Goal: Task Accomplishment & Management: Complete application form

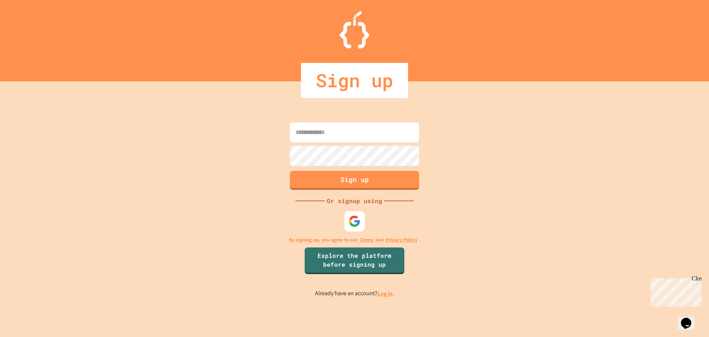
click at [361, 219] on div at bounding box center [355, 221] width 20 height 20
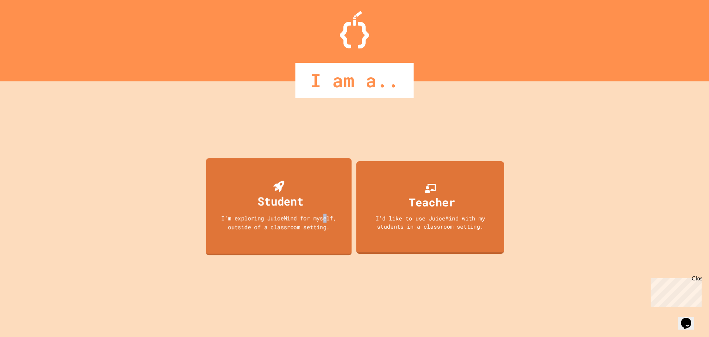
click at [327, 195] on div "Student I'm exploring JuiceMind for myself, outside of a classroom setting." at bounding box center [279, 206] width 146 height 97
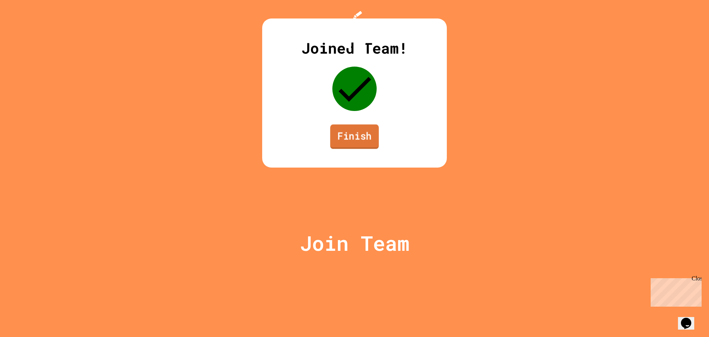
click at [359, 148] on link "Finish" at bounding box center [354, 136] width 49 height 24
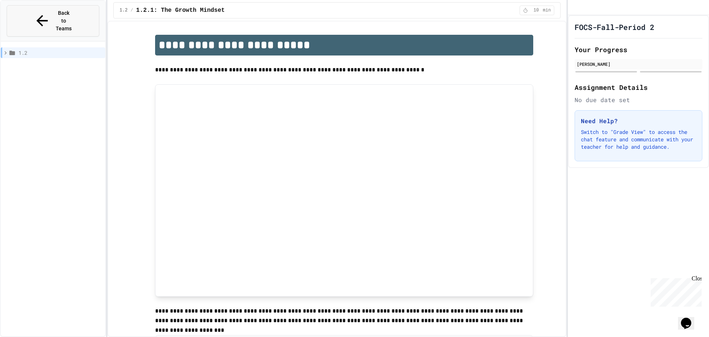
click at [78, 8] on button "Back to Teams" at bounding box center [53, 20] width 93 height 31
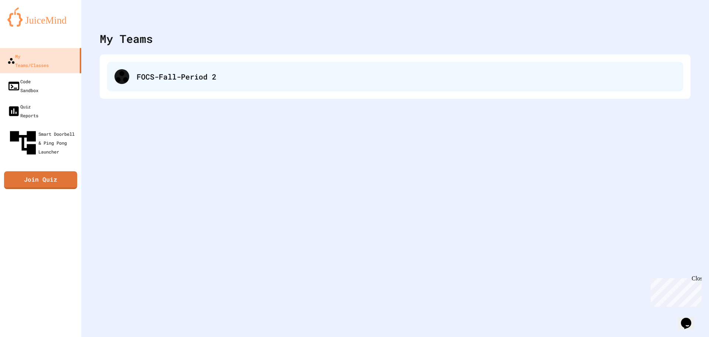
click at [153, 88] on div "FOCS-Fall-Period 2" at bounding box center [395, 77] width 576 height 30
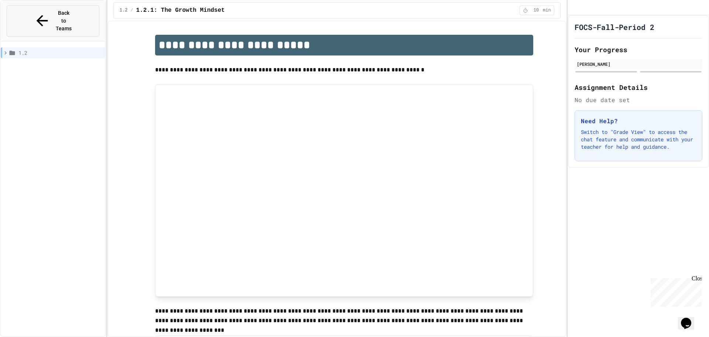
click at [64, 7] on button "Back to Teams" at bounding box center [53, 20] width 93 height 31
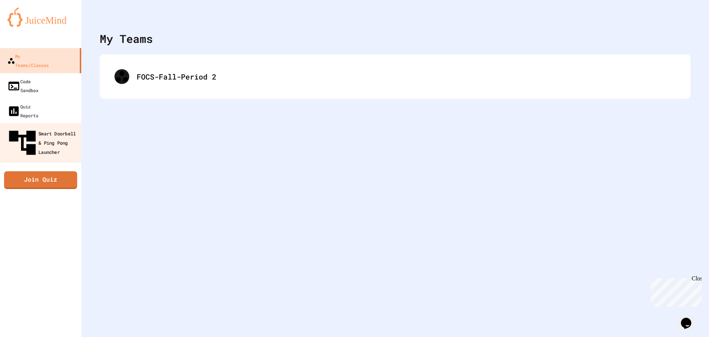
click at [52, 123] on link "Smart Doorbell & Ping Pong Launcher" at bounding box center [41, 143] width 84 height 40
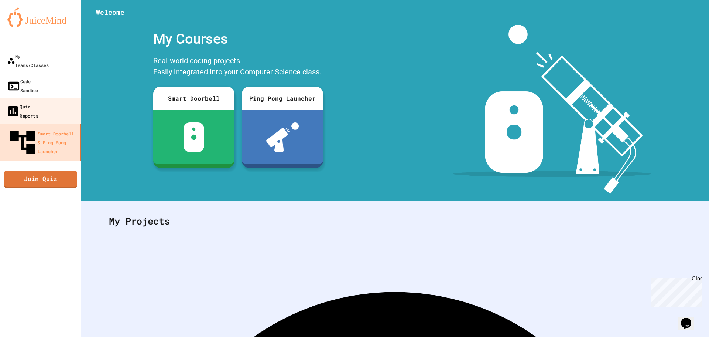
click at [33, 102] on div "Quiz Reports" at bounding box center [22, 111] width 32 height 18
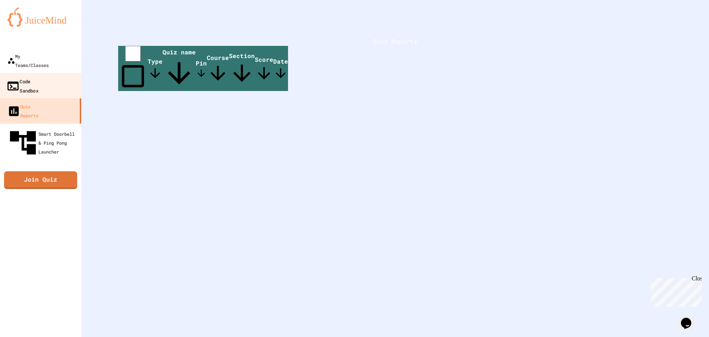
click at [36, 76] on div "Code Sandbox" at bounding box center [22, 85] width 32 height 18
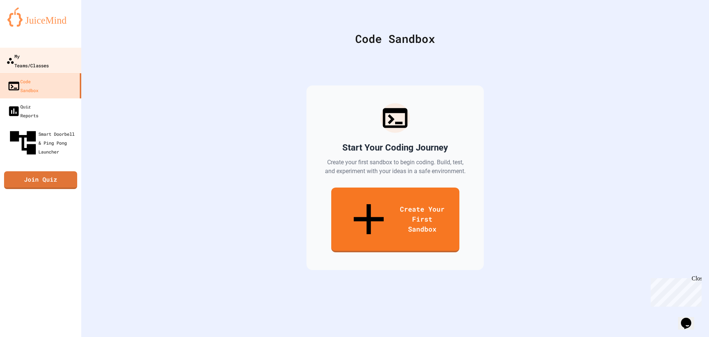
click at [70, 52] on link "My Teams/Classes" at bounding box center [41, 61] width 84 height 26
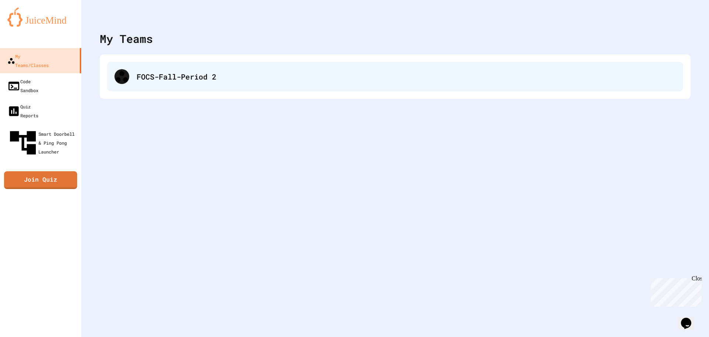
click at [407, 87] on div "FOCS-Fall-Period 2" at bounding box center [395, 77] width 576 height 30
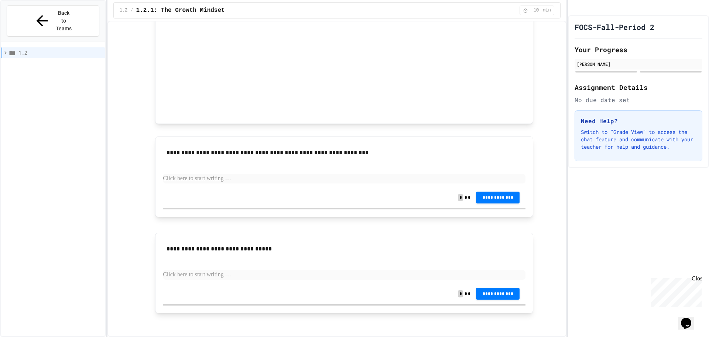
scroll to position [426, 0]
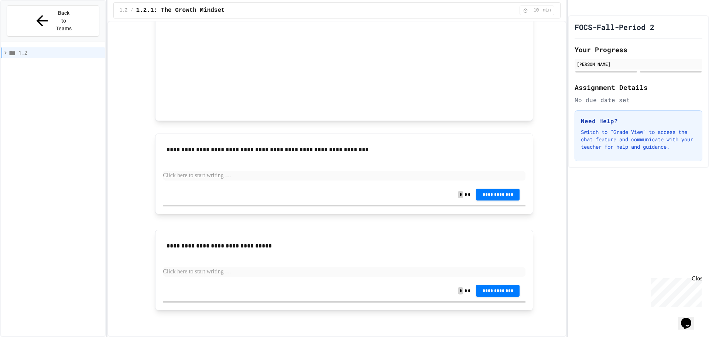
drag, startPoint x: 414, startPoint y: 23, endPoint x: 419, endPoint y: 182, distance: 159.7
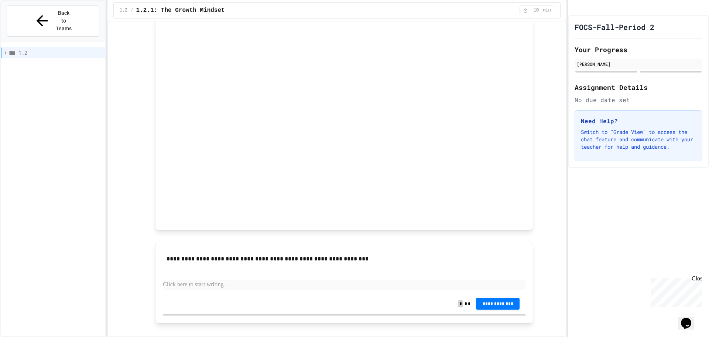
scroll to position [315, 0]
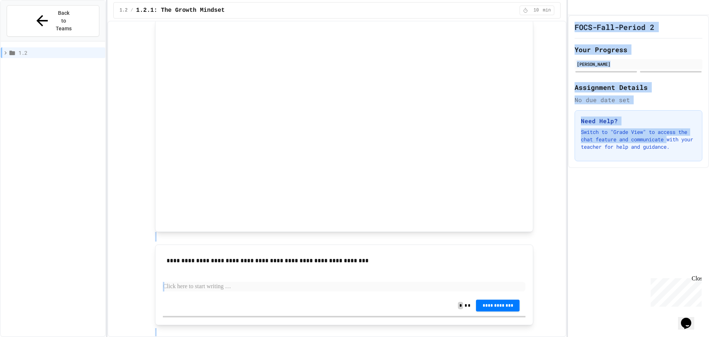
drag, startPoint x: 591, startPoint y: 140, endPoint x: 524, endPoint y: 169, distance: 73.0
click at [566, 166] on div "**********" at bounding box center [354, 168] width 709 height 337
drag, startPoint x: 92, startPoint y: 139, endPoint x: 95, endPoint y: 143, distance: 5.0
click at [95, 143] on div "1.2" at bounding box center [53, 196] width 105 height 304
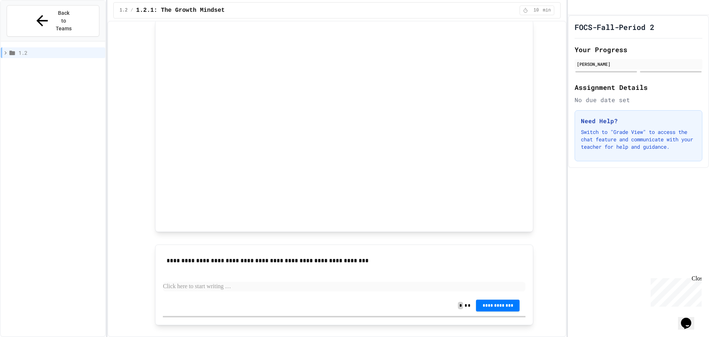
click at [649, 211] on div "FOCS-Fall-Period 2 Your Progress Jasmin Molina Guzman Assignment Details No due…" at bounding box center [638, 175] width 141 height 321
drag, startPoint x: 595, startPoint y: 199, endPoint x: 709, endPoint y: 278, distance: 138.2
click at [709, 278] on div "FOCS-Fall-Period 2 Your Progress Jasmin Molina Guzman Assignment Details No due…" at bounding box center [638, 175] width 141 height 321
click at [695, 276] on div "Close" at bounding box center [696, 279] width 9 height 9
click at [601, 149] on p "Switch to "Grade View" to access the chat feature and communicate with your tea…" at bounding box center [638, 139] width 115 height 22
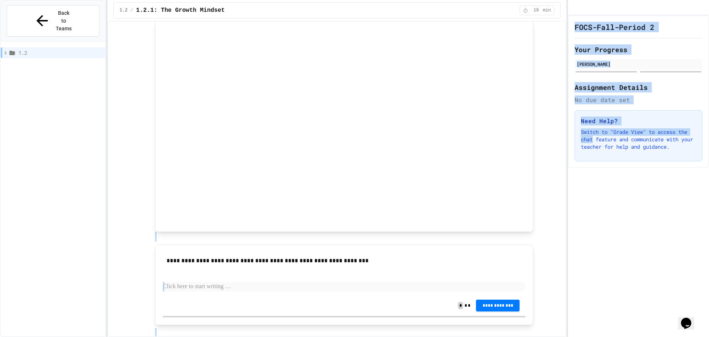
drag, startPoint x: 601, startPoint y: 149, endPoint x: 549, endPoint y: 11, distance: 147.3
click at [551, 10] on div "**********" at bounding box center [354, 168] width 709 height 337
click at [646, 114] on div "FOCS-Fall-Period 2 Your Progress Jasmin Molina Guzman Assignment Details No due…" at bounding box center [638, 91] width 141 height 153
click at [694, 104] on div "No due date set" at bounding box center [639, 99] width 128 height 9
click at [683, 92] on h2 "Assignment Details" at bounding box center [639, 87] width 128 height 10
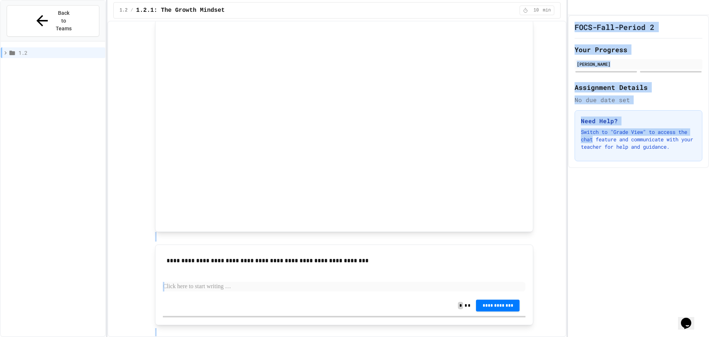
click at [683, 92] on h2 "Assignment Details" at bounding box center [639, 87] width 128 height 10
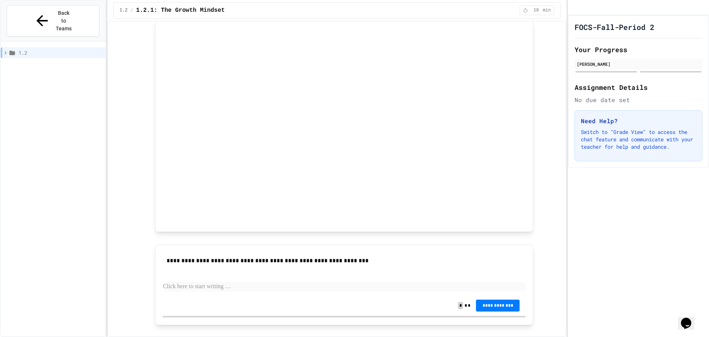
click at [614, 148] on p "Switch to "Grade View" to access the chat feature and communicate with your tea…" at bounding box center [638, 139] width 115 height 22
drag, startPoint x: 614, startPoint y: 148, endPoint x: 669, endPoint y: 146, distance: 54.3
click at [669, 146] on p "Switch to "Grade View" to access the chat feature and communicate with your tea…" at bounding box center [638, 139] width 115 height 22
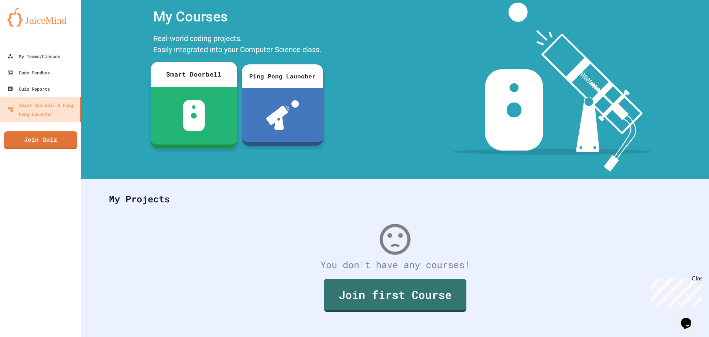
scroll to position [34, 0]
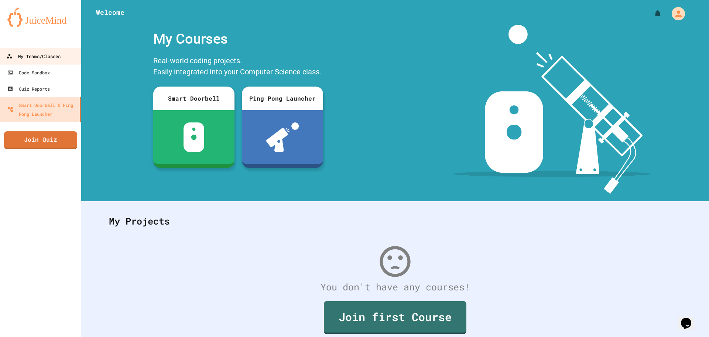
click at [19, 52] on div "My Teams/Classes" at bounding box center [33, 56] width 54 height 9
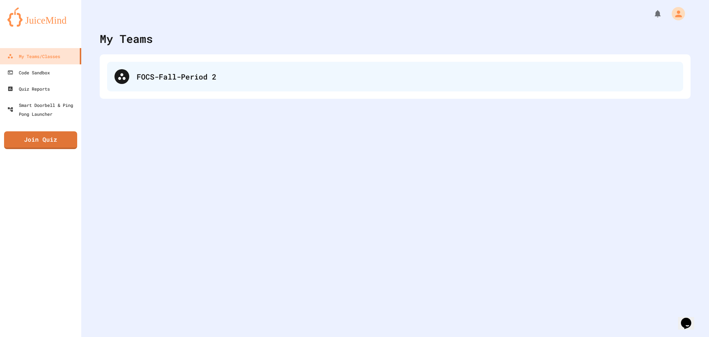
click at [186, 78] on div "FOCS-Fall-Period 2" at bounding box center [406, 76] width 539 height 11
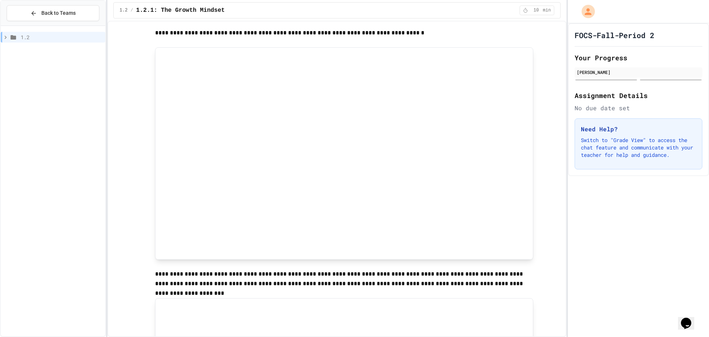
scroll to position [37, 0]
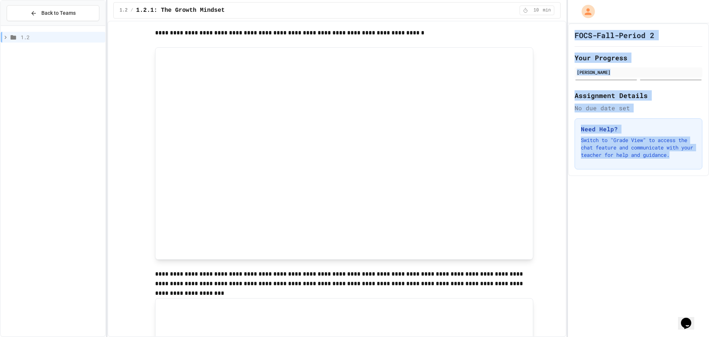
drag, startPoint x: 542, startPoint y: 301, endPoint x: 625, endPoint y: 316, distance: 84.8
click at [625, 316] on div "**********" at bounding box center [354, 168] width 709 height 337
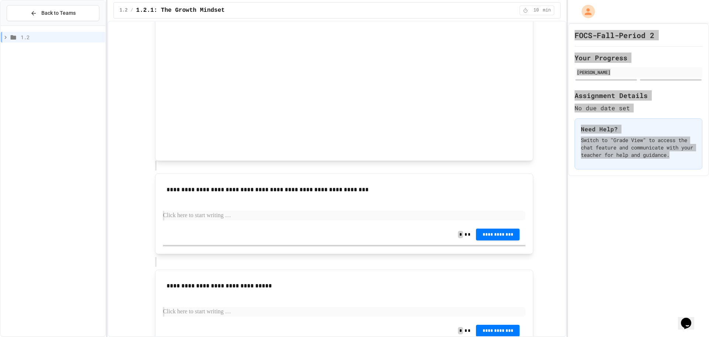
scroll to position [426, 0]
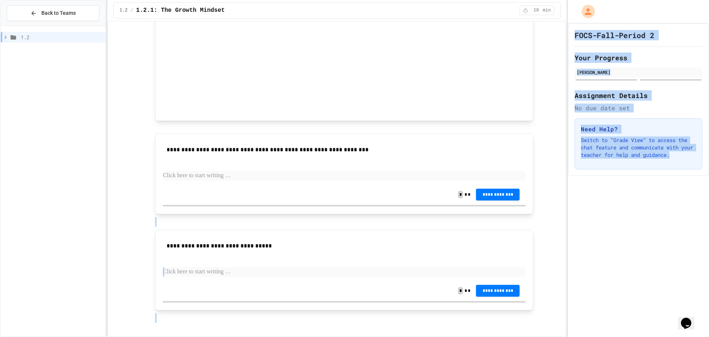
drag, startPoint x: 556, startPoint y: 217, endPoint x: 709, endPoint y: 218, distance: 153.3
click at [709, 243] on div "**********" at bounding box center [354, 168] width 709 height 337
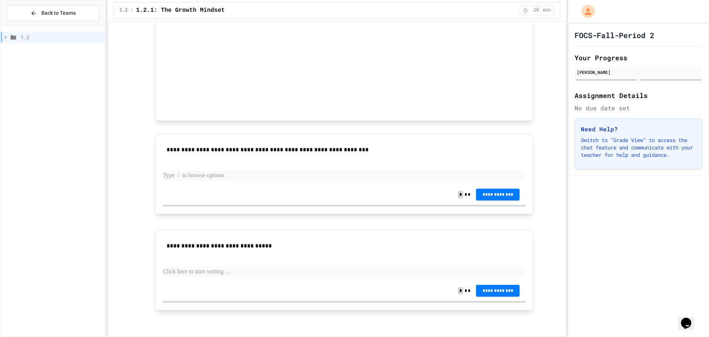
click at [318, 174] on p at bounding box center [344, 176] width 363 height 10
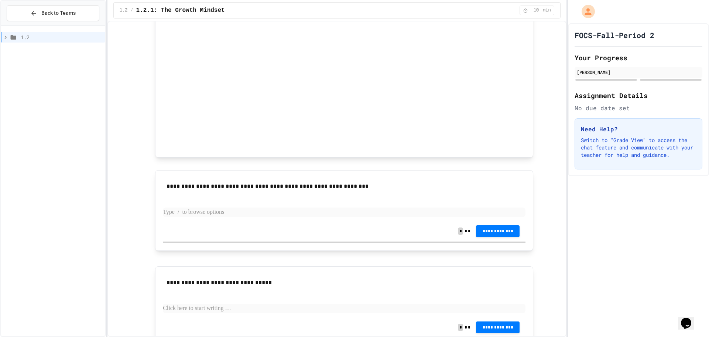
scroll to position [389, 0]
click at [394, 209] on p at bounding box center [344, 213] width 363 height 10
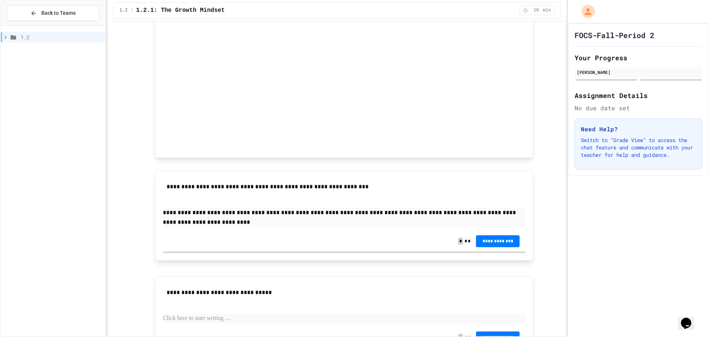
click at [186, 225] on p "**********" at bounding box center [344, 217] width 363 height 19
click at [415, 211] on p "**********" at bounding box center [344, 217] width 363 height 19
click at [482, 237] on button "**********" at bounding box center [498, 240] width 44 height 12
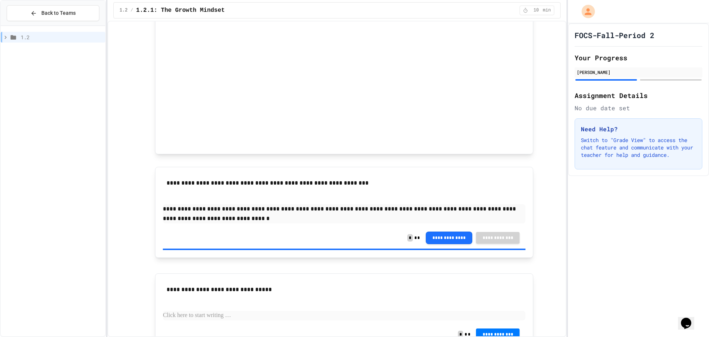
scroll to position [436, 0]
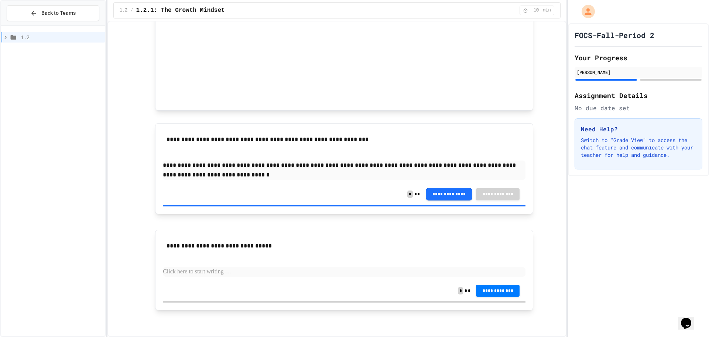
click at [340, 269] on p at bounding box center [344, 272] width 363 height 10
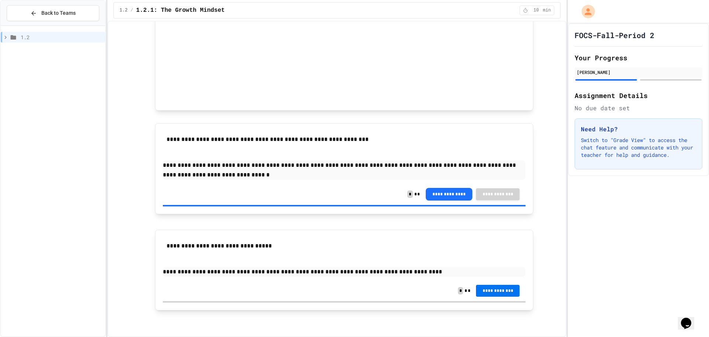
click at [511, 295] on button "**********" at bounding box center [498, 290] width 44 height 12
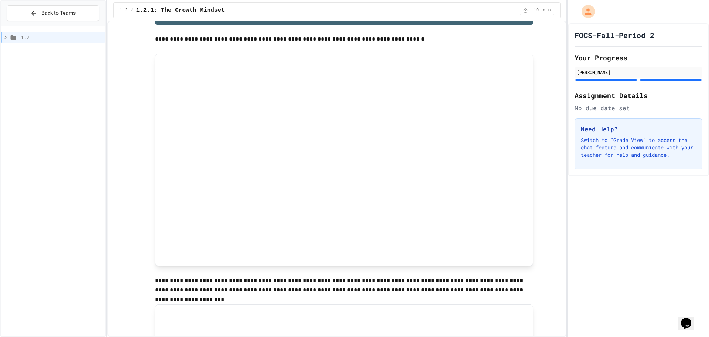
scroll to position [0, 0]
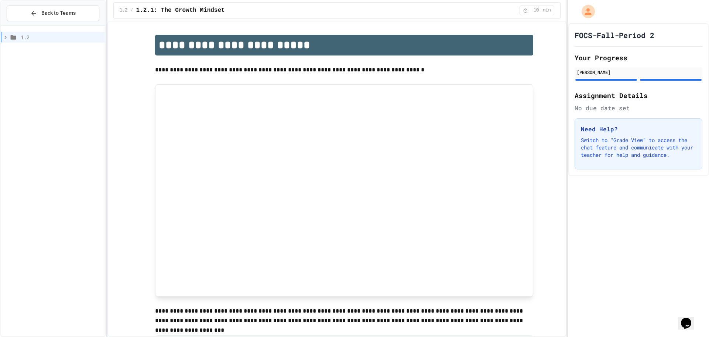
click at [215, 51] on h1 "**********" at bounding box center [344, 45] width 378 height 21
click at [37, 35] on span "1.2" at bounding box center [62, 37] width 82 height 8
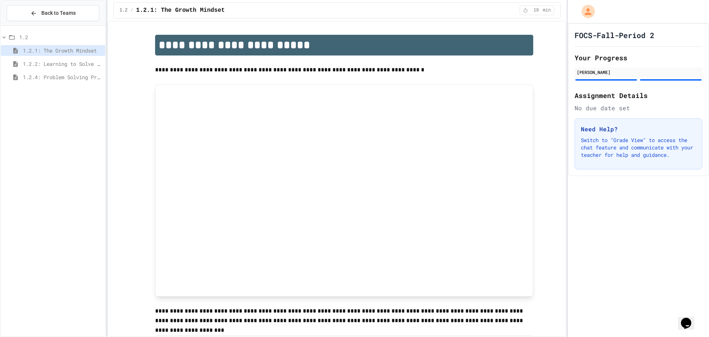
click at [51, 63] on span "1.2.2: Learning to Solve Hard Problems" at bounding box center [62, 64] width 79 height 8
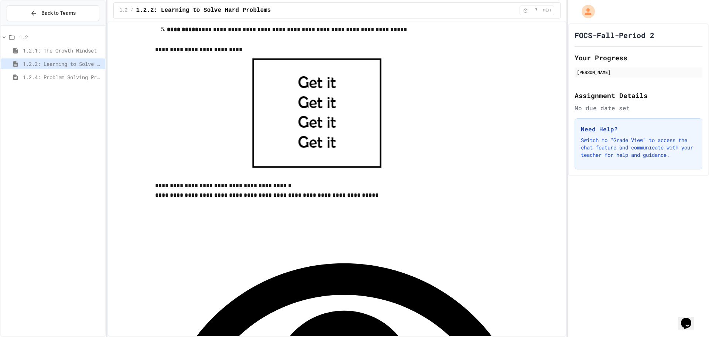
scroll to position [296, 0]
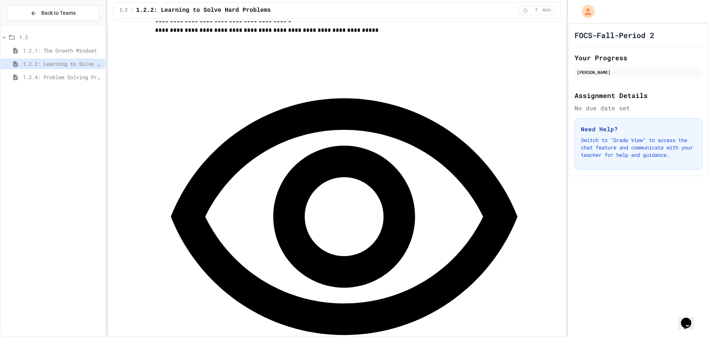
scroll to position [443, 0]
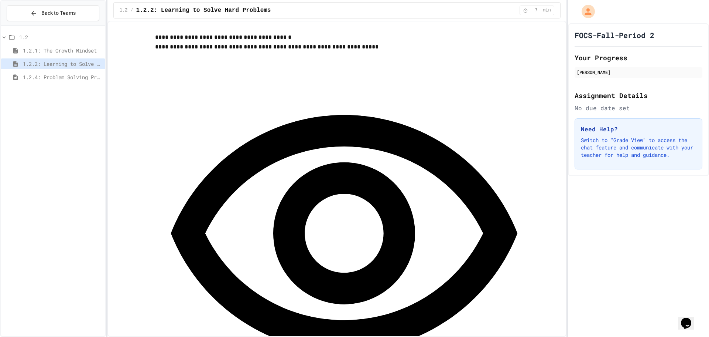
drag, startPoint x: 232, startPoint y: 266, endPoint x: 238, endPoint y: 264, distance: 6.3
drag, startPoint x: 238, startPoint y: 264, endPoint x: 190, endPoint y: 249, distance: 50.4
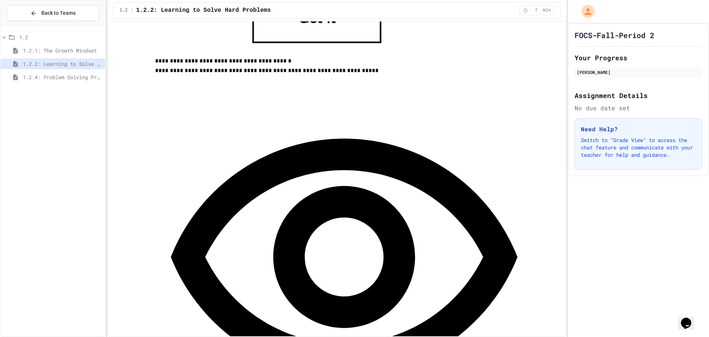
scroll to position [406, 0]
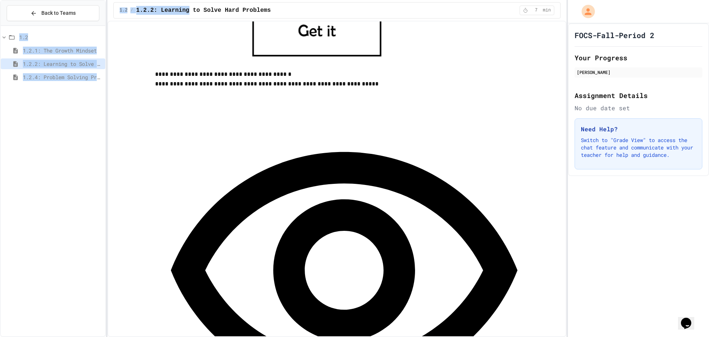
drag, startPoint x: 0, startPoint y: 241, endPoint x: 189, endPoint y: -36, distance: 335.5
click at [189, 0] on html "**********" at bounding box center [354, 168] width 709 height 337
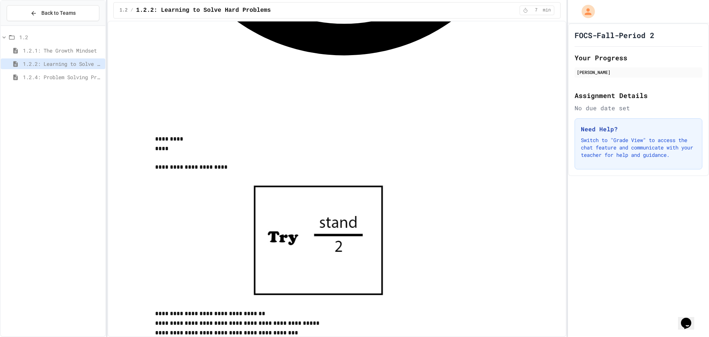
scroll to position [841, 0]
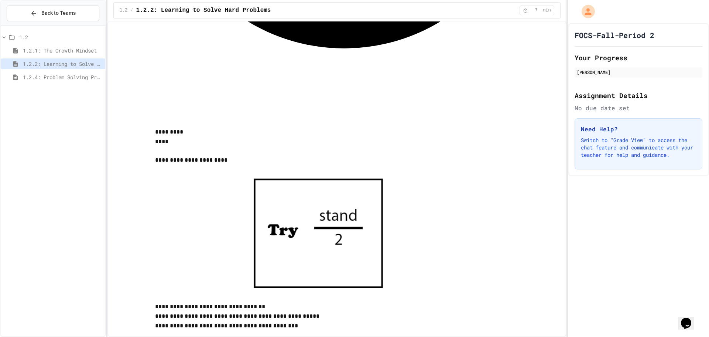
drag, startPoint x: 226, startPoint y: 209, endPoint x: 240, endPoint y: 232, distance: 27.1
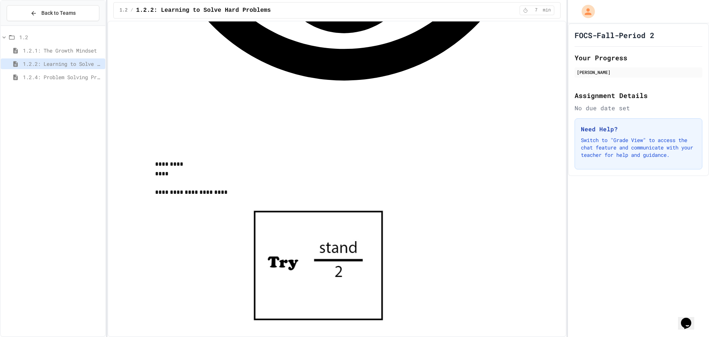
scroll to position [708, 0]
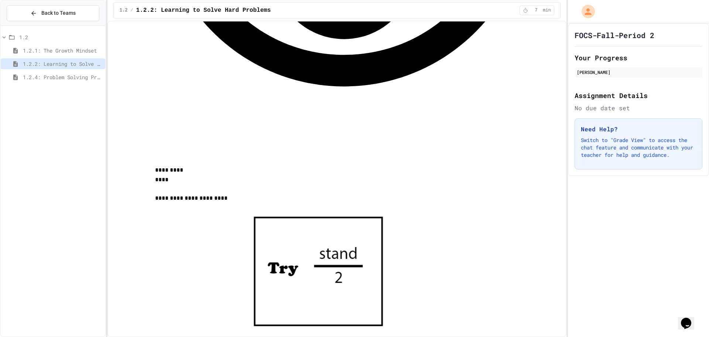
drag, startPoint x: 324, startPoint y: 279, endPoint x: 318, endPoint y: 283, distance: 6.7
click at [31, 74] on span "1.2.4: Problem Solving Practice" at bounding box center [62, 77] width 79 height 8
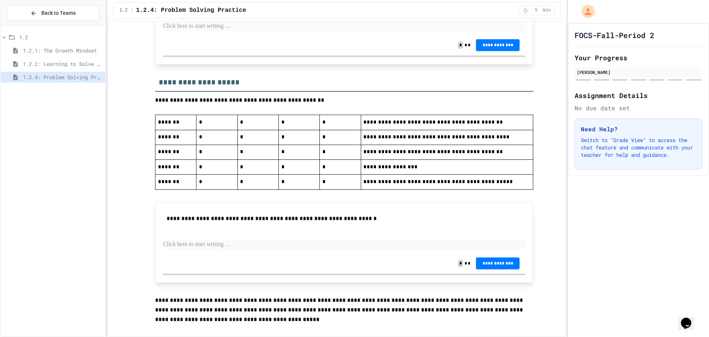
scroll to position [1697, 0]
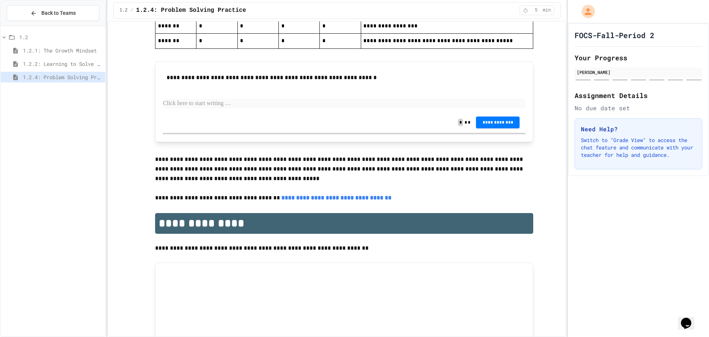
click at [57, 65] on span "1.2.2: Learning to Solve Hard Problems" at bounding box center [62, 64] width 79 height 8
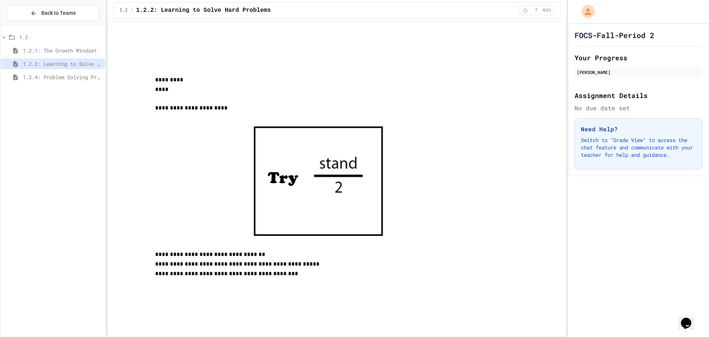
scroll to position [841, 0]
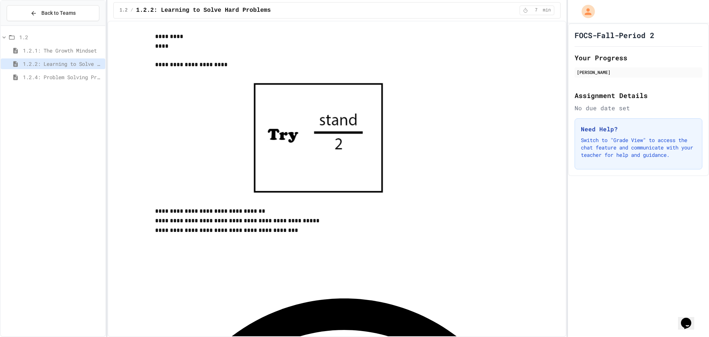
drag, startPoint x: 375, startPoint y: 150, endPoint x: 190, endPoint y: 127, distance: 186.5
drag, startPoint x: 181, startPoint y: 131, endPoint x: 228, endPoint y: 120, distance: 48.2
click at [79, 78] on span "1.2.4: Problem Solving Practice" at bounding box center [62, 77] width 79 height 8
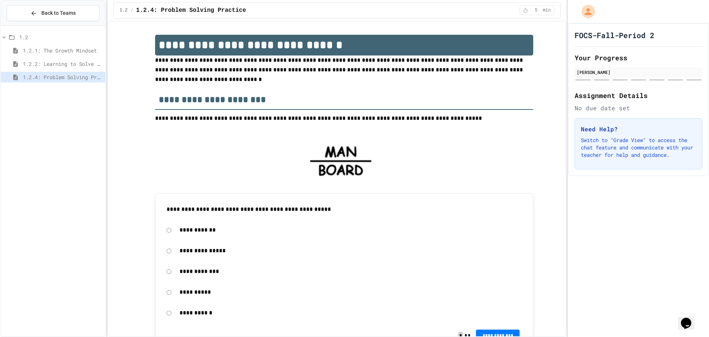
drag, startPoint x: 212, startPoint y: 266, endPoint x: 212, endPoint y: 256, distance: 10.4
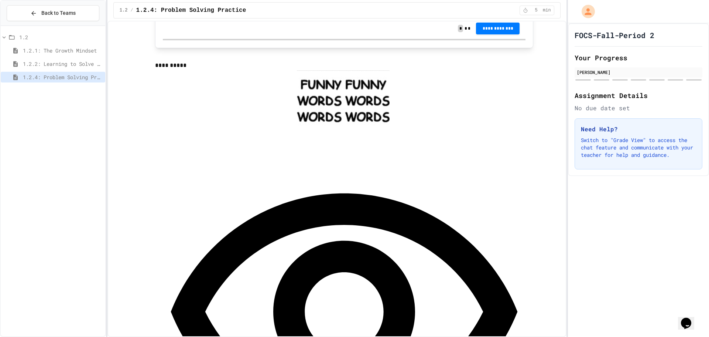
scroll to position [517, 0]
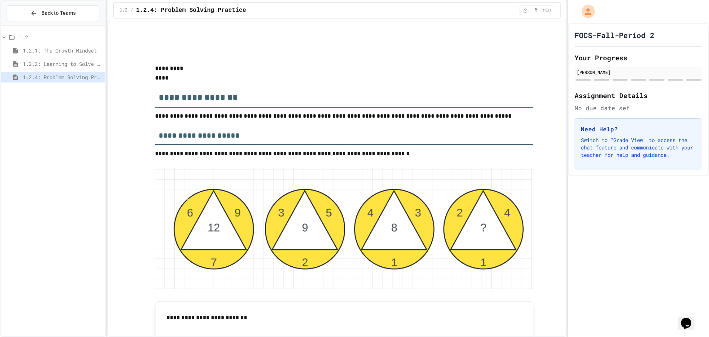
scroll to position [960, 0]
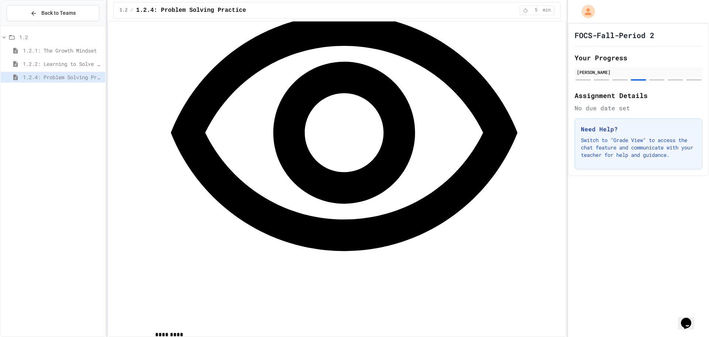
scroll to position [702, 0]
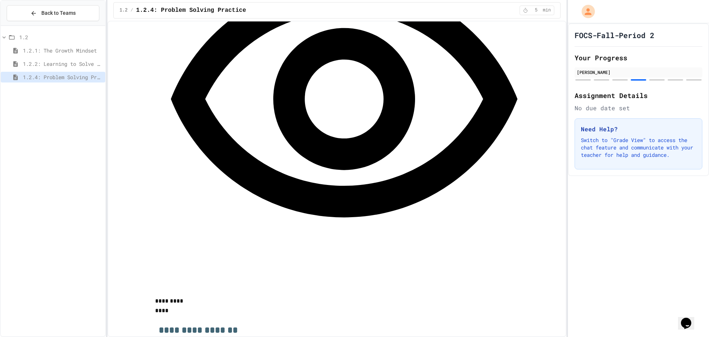
scroll to position [739, 0]
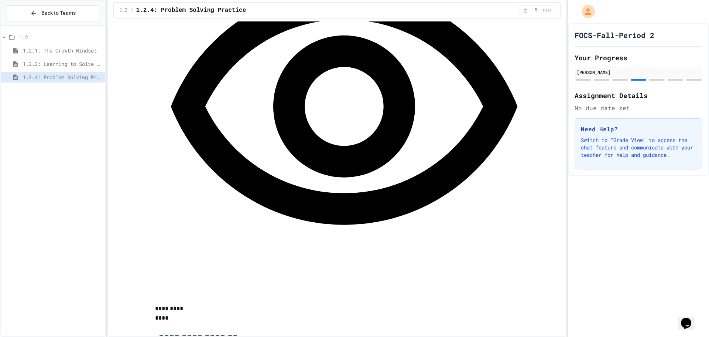
drag, startPoint x: 394, startPoint y: 209, endPoint x: 402, endPoint y: 228, distance: 20.7
drag, startPoint x: 406, startPoint y: 219, endPoint x: 398, endPoint y: 192, distance: 28.3
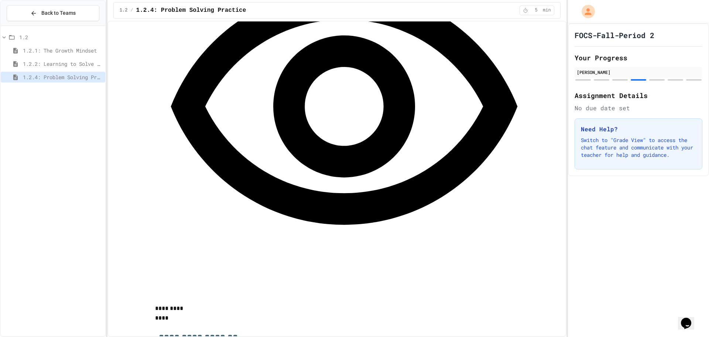
drag, startPoint x: 585, startPoint y: 229, endPoint x: 617, endPoint y: 233, distance: 32.1
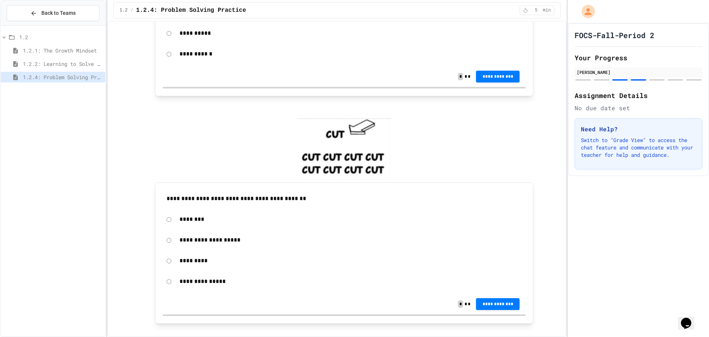
scroll to position [74, 0]
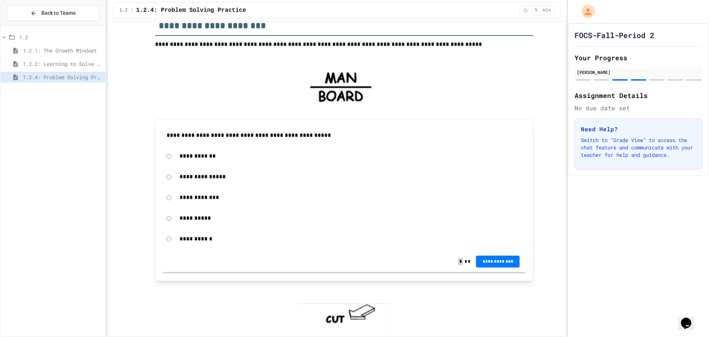
click at [203, 199] on p "**********" at bounding box center [351, 197] width 342 height 10
click at [163, 199] on div "**********" at bounding box center [344, 197] width 363 height 17
click at [497, 256] on button "**********" at bounding box center [498, 261] width 44 height 12
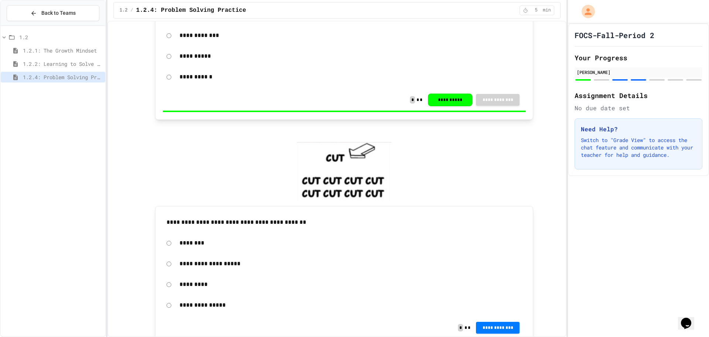
scroll to position [332, 0]
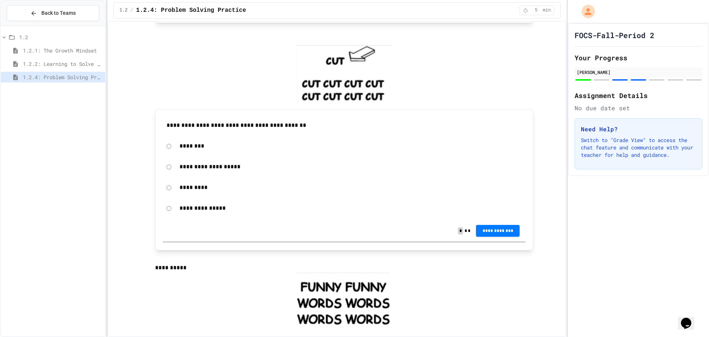
click at [226, 167] on p "**********" at bounding box center [351, 167] width 342 height 10
click at [493, 227] on button "**********" at bounding box center [498, 231] width 44 height 12
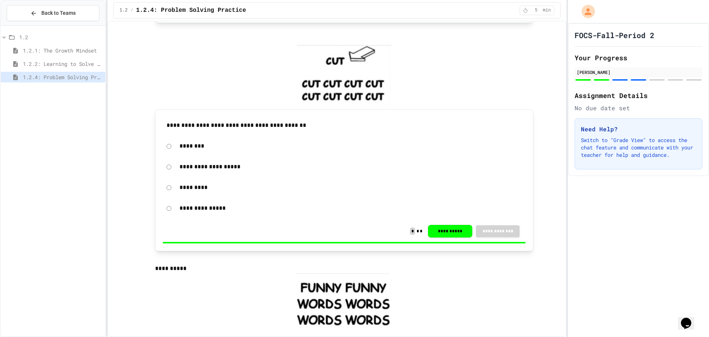
drag, startPoint x: 662, startPoint y: 120, endPoint x: 653, endPoint y: 117, distance: 8.5
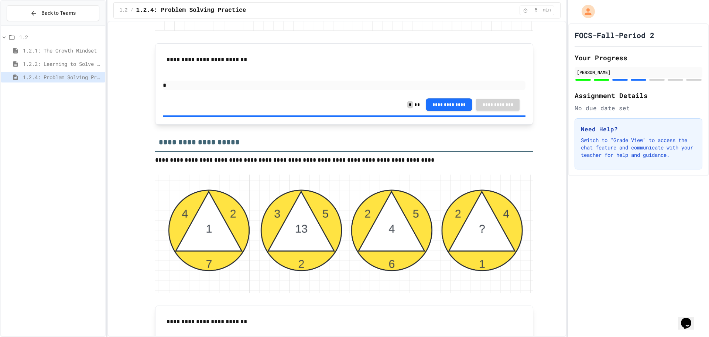
scroll to position [1256, 0]
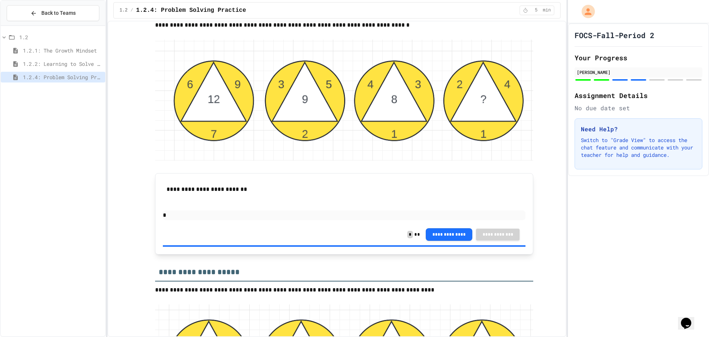
scroll to position [1219, 0]
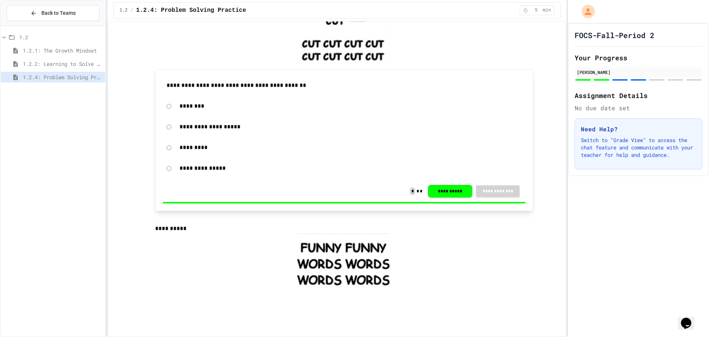
scroll to position [369, 0]
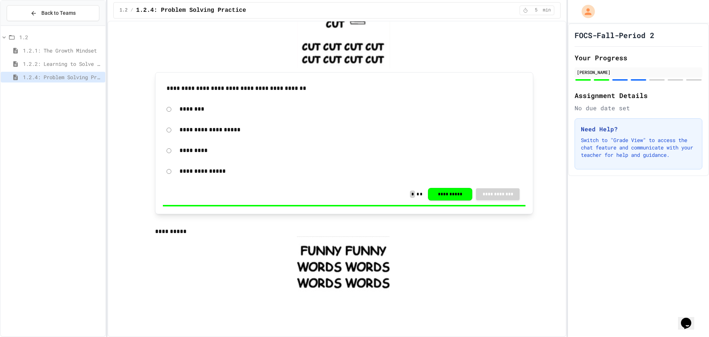
click at [62, 68] on div "1.2.2: Learning to Solve Hard Problems" at bounding box center [53, 63] width 105 height 11
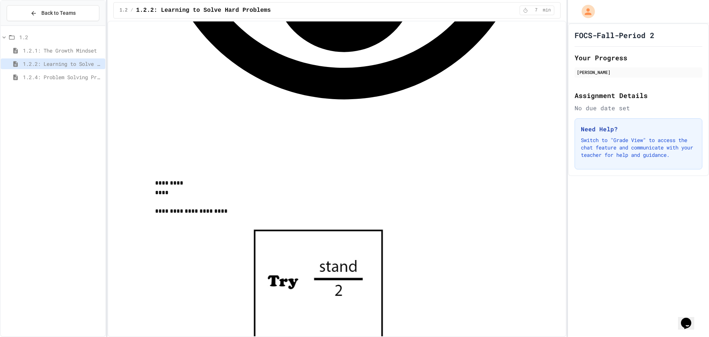
scroll to position [628, 0]
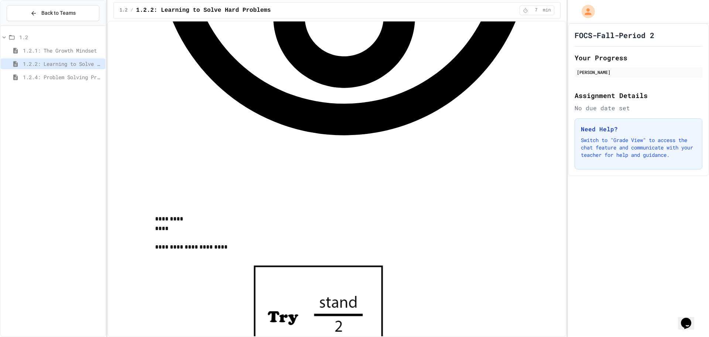
scroll to position [665, 0]
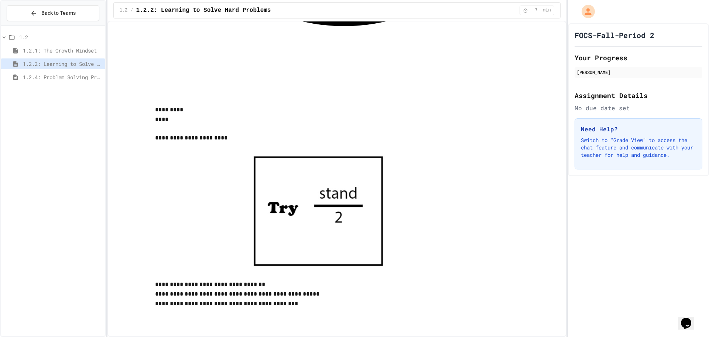
scroll to position [842, 0]
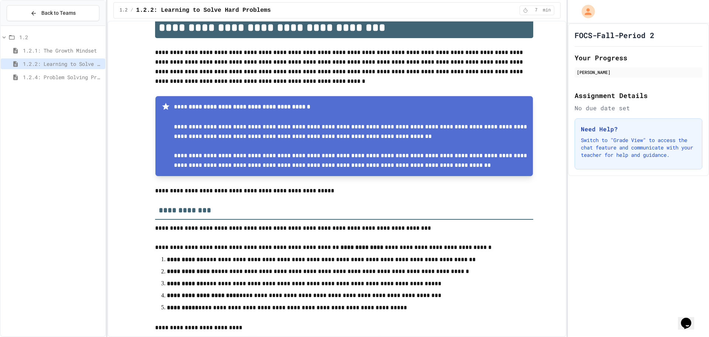
scroll to position [0, 0]
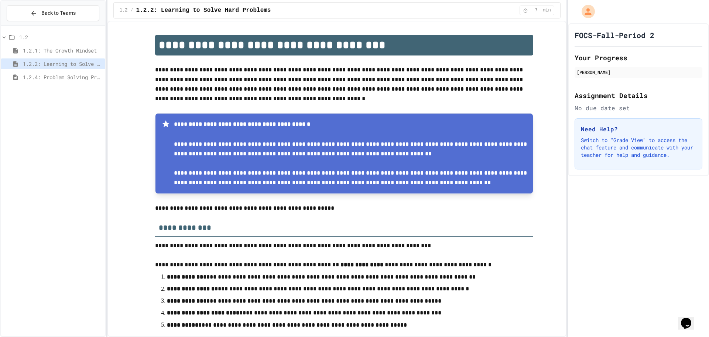
click at [40, 72] on div "1.2.4: Problem Solving Practice" at bounding box center [53, 77] width 105 height 11
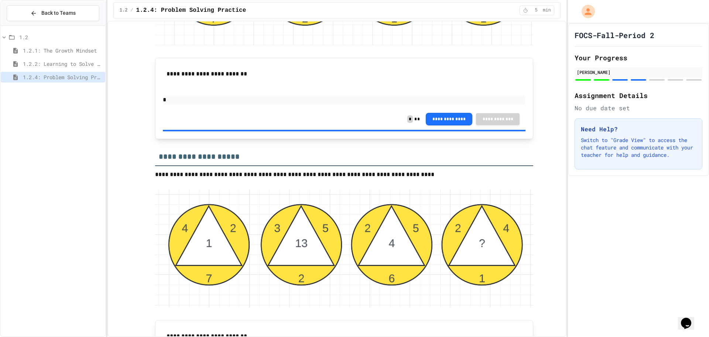
scroll to position [1182, 0]
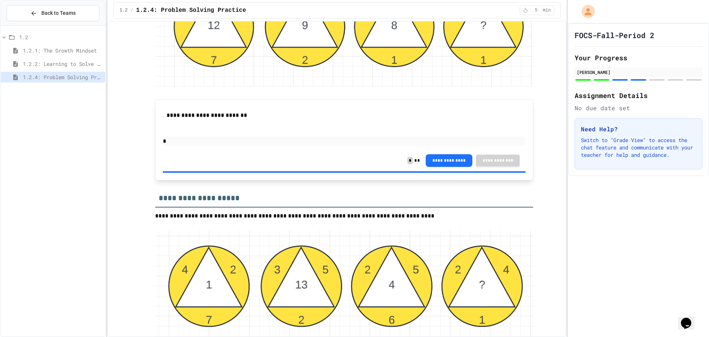
drag, startPoint x: 267, startPoint y: 146, endPoint x: 272, endPoint y: 150, distance: 6.5
drag, startPoint x: 346, startPoint y: 140, endPoint x: 339, endPoint y: 159, distance: 19.9
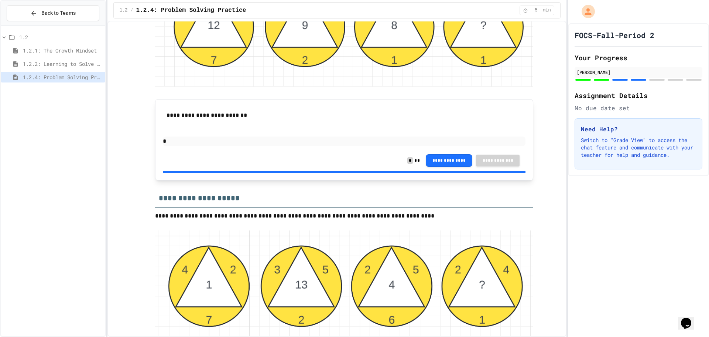
drag, startPoint x: 269, startPoint y: 197, endPoint x: 275, endPoint y: 184, distance: 14.4
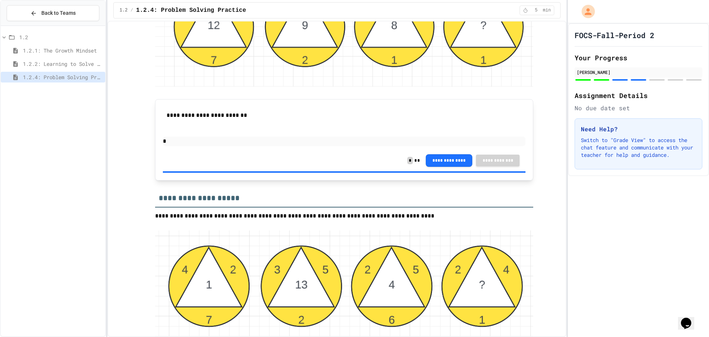
drag, startPoint x: 276, startPoint y: 181, endPoint x: 278, endPoint y: 178, distance: 3.9
drag, startPoint x: 286, startPoint y: 161, endPoint x: 305, endPoint y: 169, distance: 19.9
drag, startPoint x: 245, startPoint y: 180, endPoint x: 262, endPoint y: 176, distance: 17.8
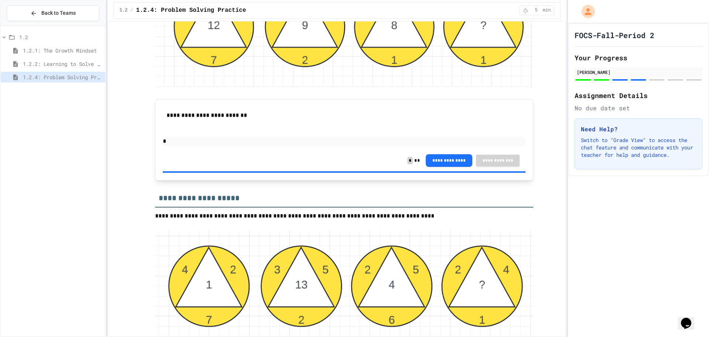
drag, startPoint x: 288, startPoint y: 163, endPoint x: 303, endPoint y: 165, distance: 14.9
drag, startPoint x: 259, startPoint y: 183, endPoint x: 257, endPoint y: 173, distance: 10.9
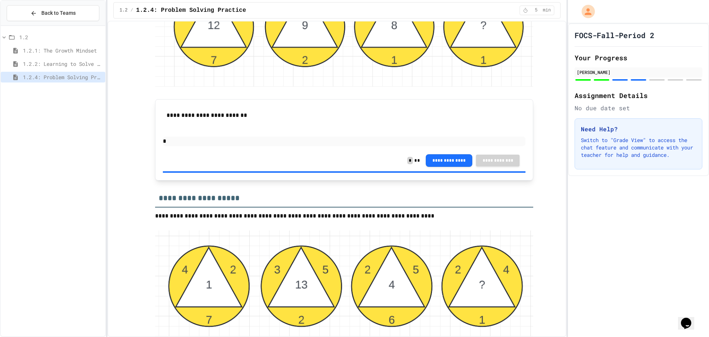
drag, startPoint x: 332, startPoint y: 166, endPoint x: 325, endPoint y: 165, distance: 7.0
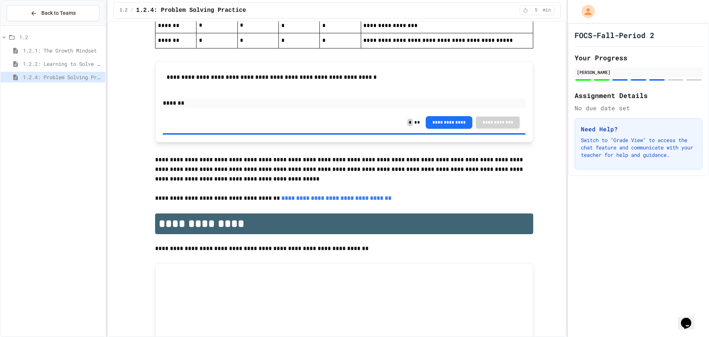
scroll to position [1701, 0]
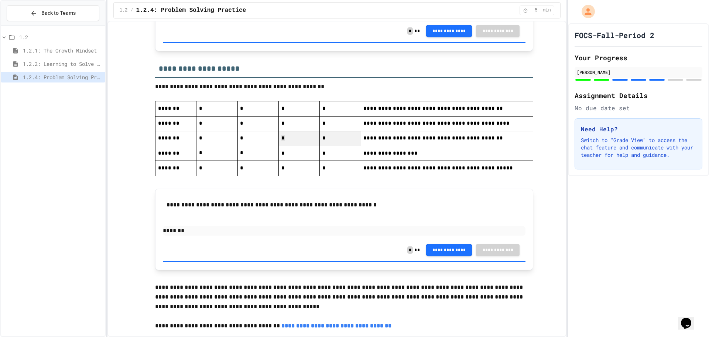
scroll to position [1590, 0]
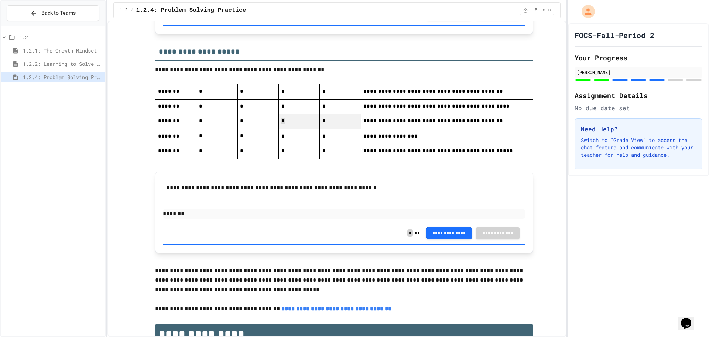
drag, startPoint x: 276, startPoint y: 277, endPoint x: 281, endPoint y: 281, distance: 6.1
drag, startPoint x: 478, startPoint y: 293, endPoint x: 482, endPoint y: 282, distance: 11.6
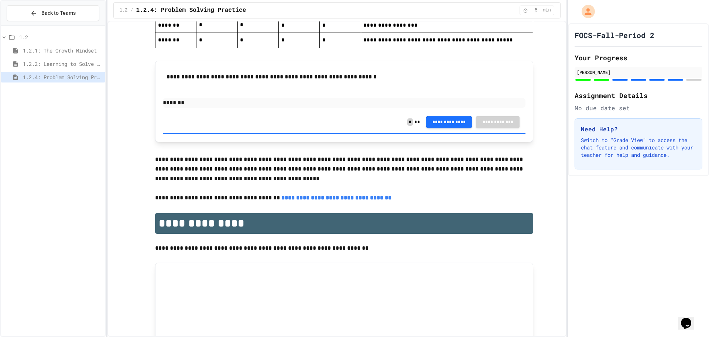
scroll to position [1702, 0]
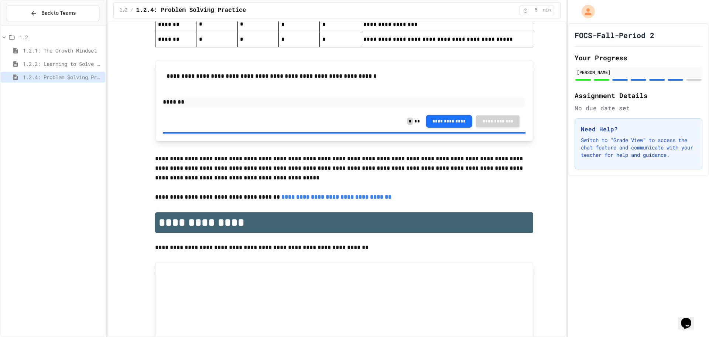
drag, startPoint x: 247, startPoint y: 272, endPoint x: 254, endPoint y: 270, distance: 6.8
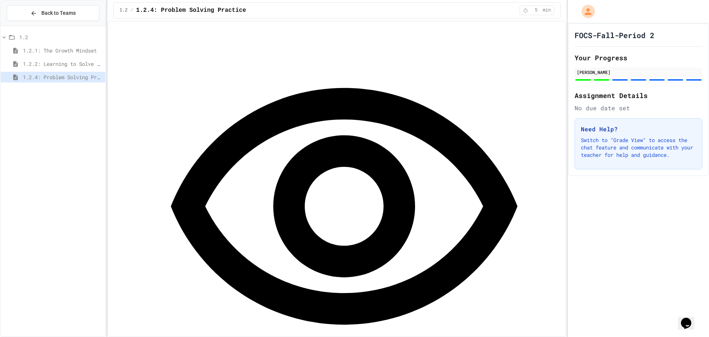
scroll to position [557, 0]
